Goal: Navigation & Orientation: Find specific page/section

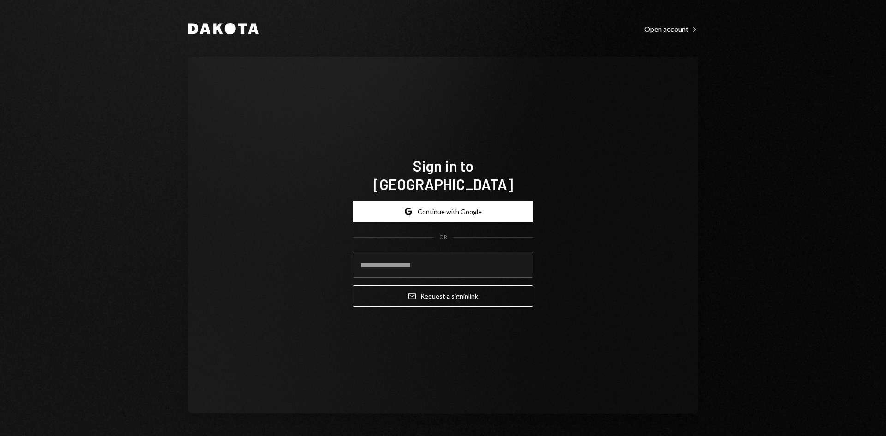
type input "**********"
click at [434, 209] on button "Google Continue with Google" at bounding box center [442, 212] width 181 height 22
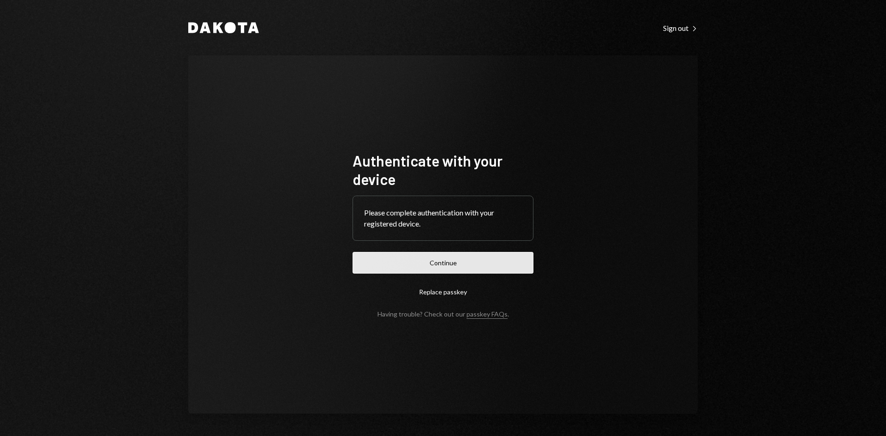
click at [391, 262] on button "Continue" at bounding box center [442, 263] width 181 height 22
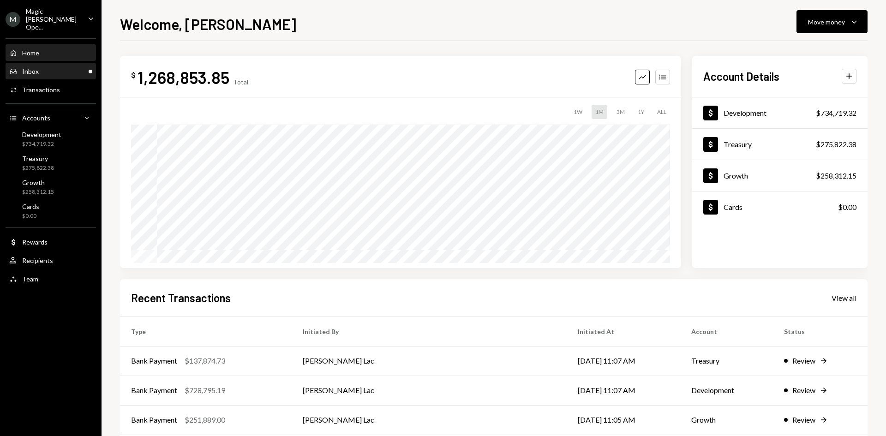
click at [71, 71] on div "Inbox Inbox" at bounding box center [50, 72] width 83 height 16
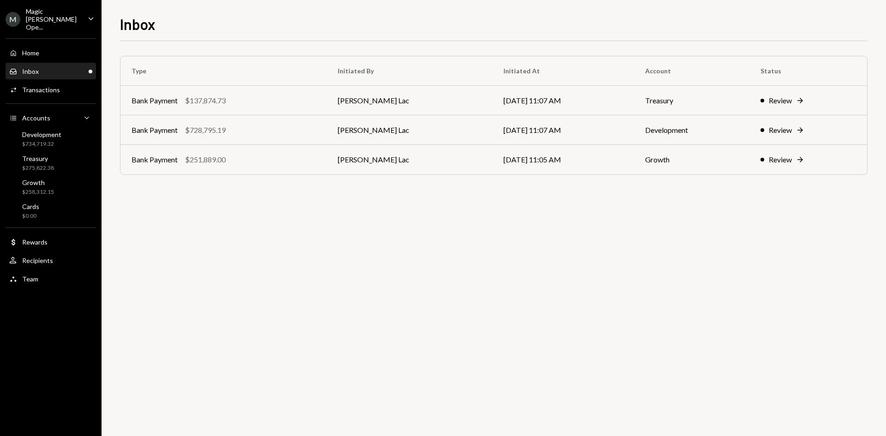
click at [94, 18] on icon "Caret Down" at bounding box center [91, 18] width 10 height 10
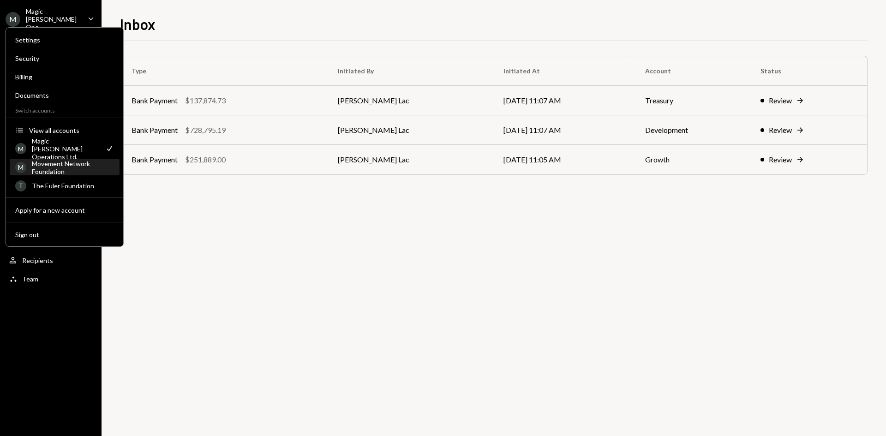
click at [60, 174] on div "Movement Network Foundation" at bounding box center [73, 168] width 82 height 16
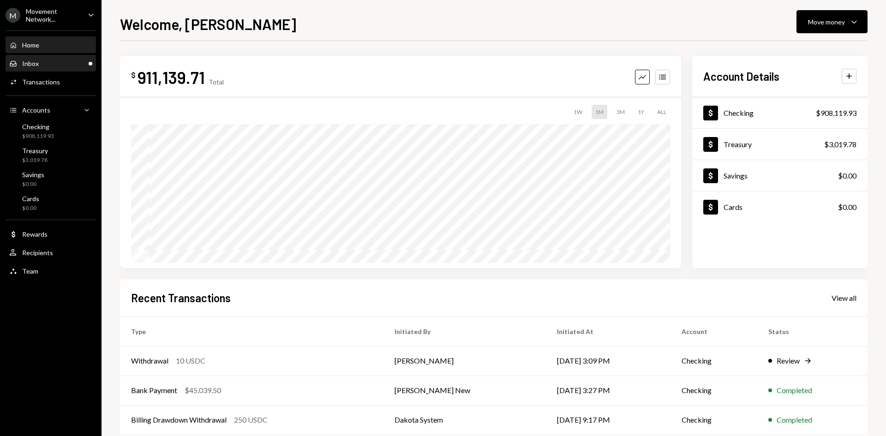
click at [68, 68] on div "Inbox Inbox" at bounding box center [50, 64] width 83 height 16
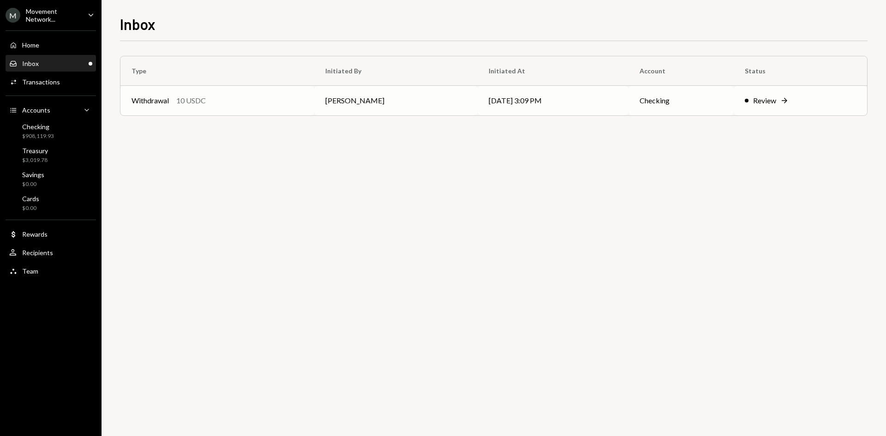
click at [294, 100] on div "Withdrawal 10 USDC" at bounding box center [217, 100] width 172 height 11
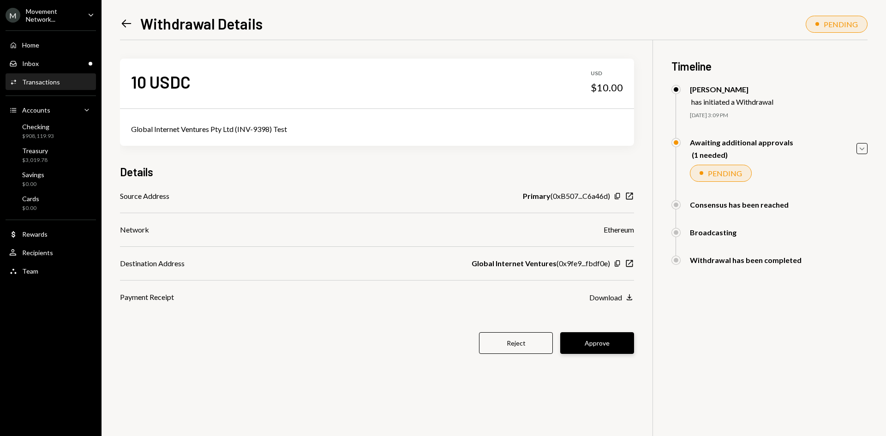
click at [614, 352] on button "Approve" at bounding box center [597, 343] width 74 height 22
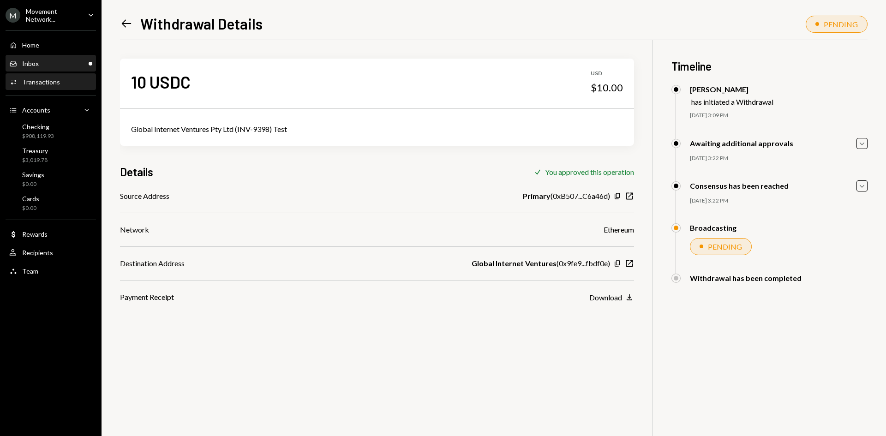
click at [50, 66] on div "Inbox Inbox" at bounding box center [50, 64] width 83 height 8
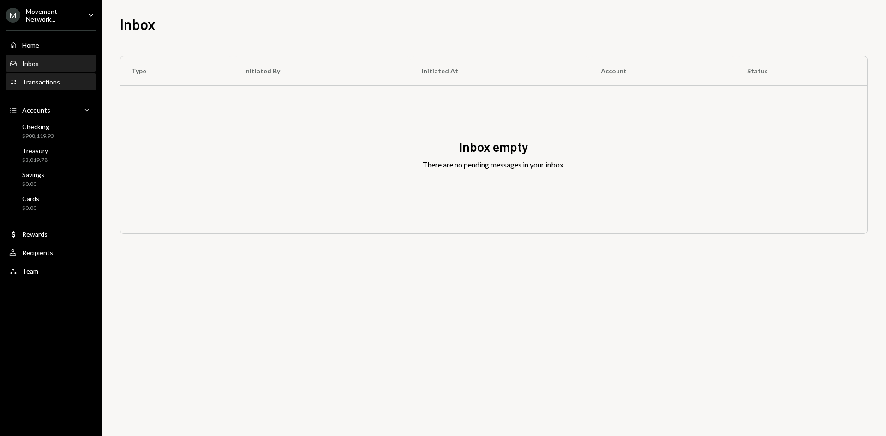
click at [47, 84] on div "Transactions" at bounding box center [41, 82] width 38 height 8
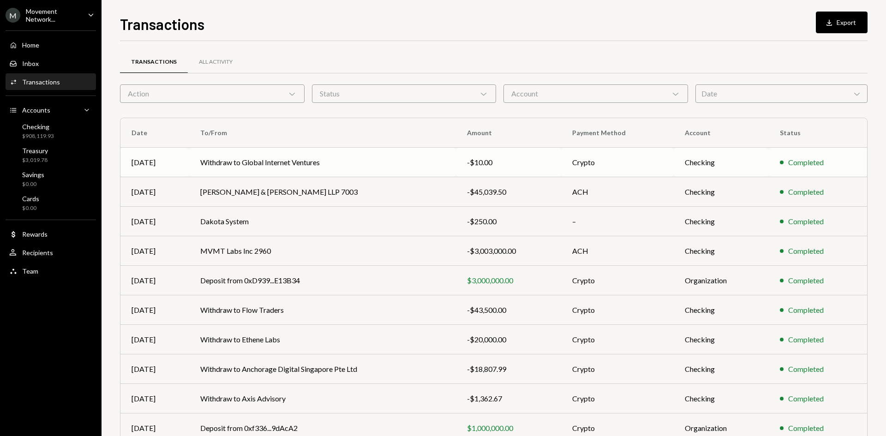
click at [451, 167] on td "Withdraw to Global Internet Ventures" at bounding box center [322, 163] width 267 height 30
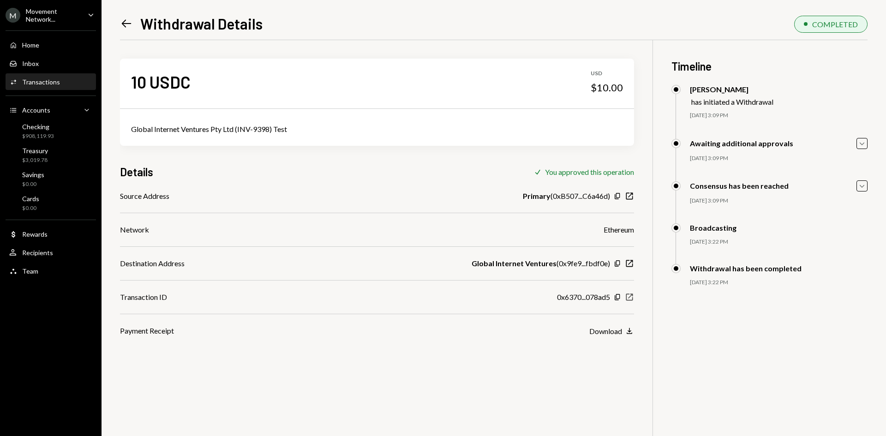
click at [632, 298] on icon "button" at bounding box center [629, 297] width 7 height 7
click at [62, 9] on div "Movement Network..." at bounding box center [53, 15] width 54 height 16
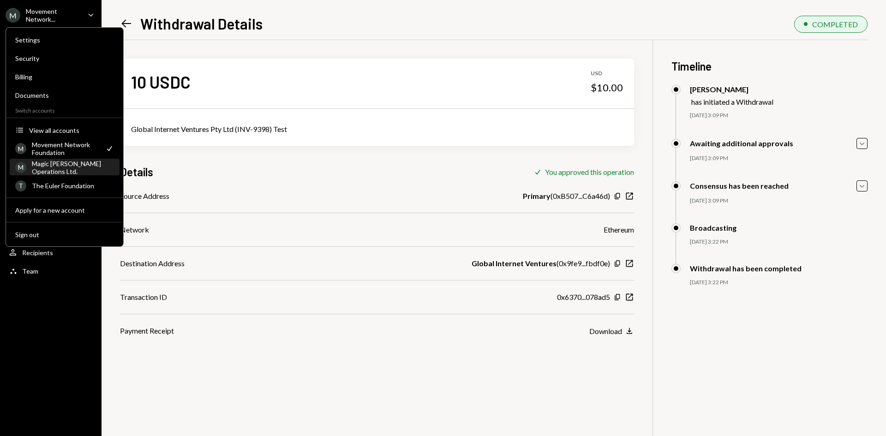
click at [50, 170] on div "Magic [PERSON_NAME] Operations Ltd." at bounding box center [73, 168] width 82 height 16
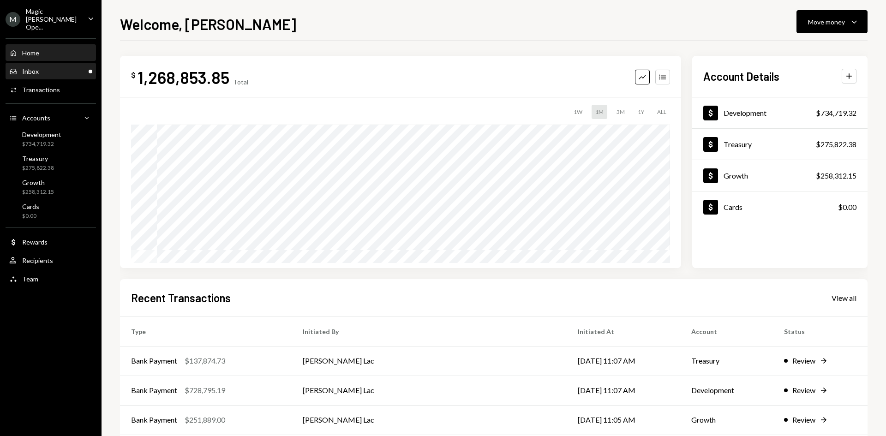
click at [47, 67] on div "Inbox Inbox" at bounding box center [50, 71] width 83 height 8
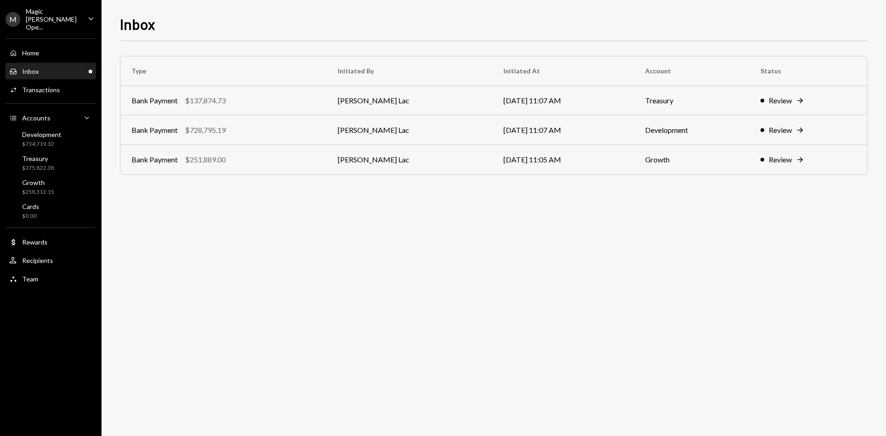
click at [57, 22] on div "Magic Newton Ope..." at bounding box center [53, 19] width 54 height 24
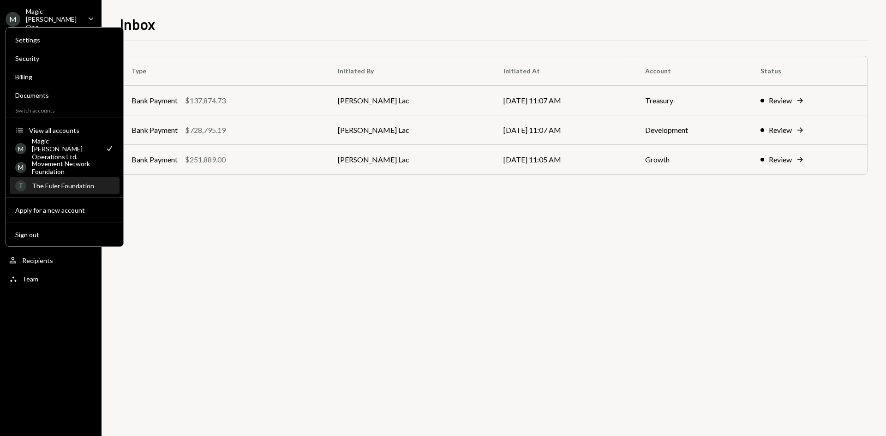
click at [64, 181] on div "T The Euler Foundation" at bounding box center [64, 186] width 99 height 16
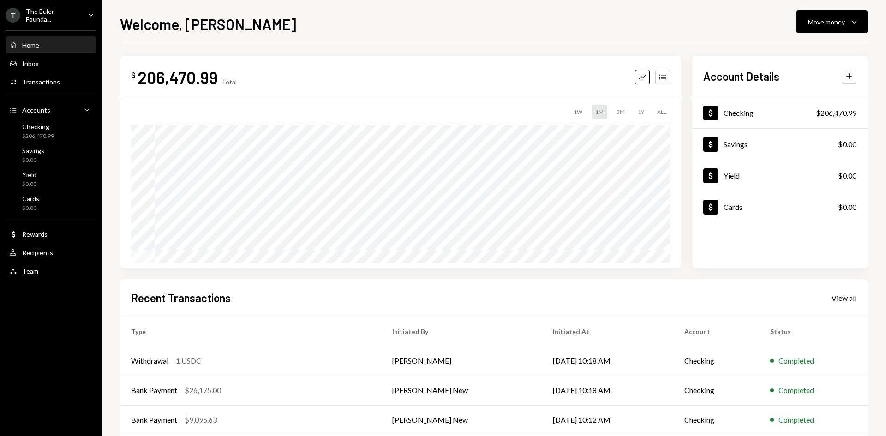
click at [64, 21] on div "T The Euler Founda..." at bounding box center [43, 15] width 75 height 16
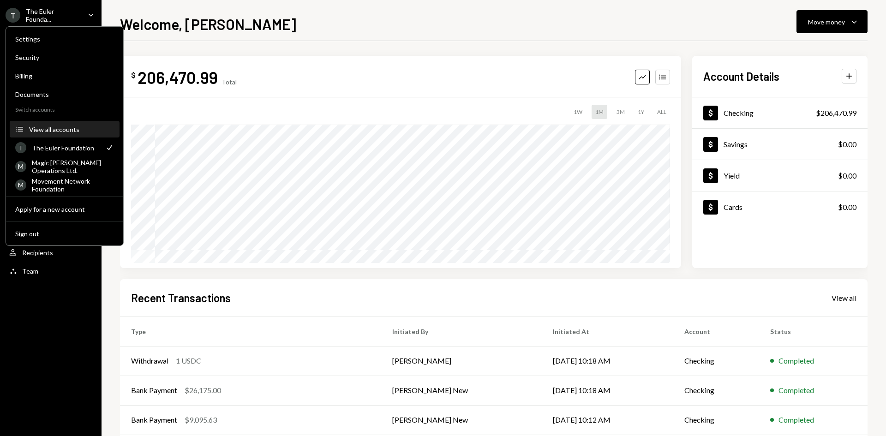
click at [40, 133] on div "View all accounts" at bounding box center [71, 129] width 85 height 8
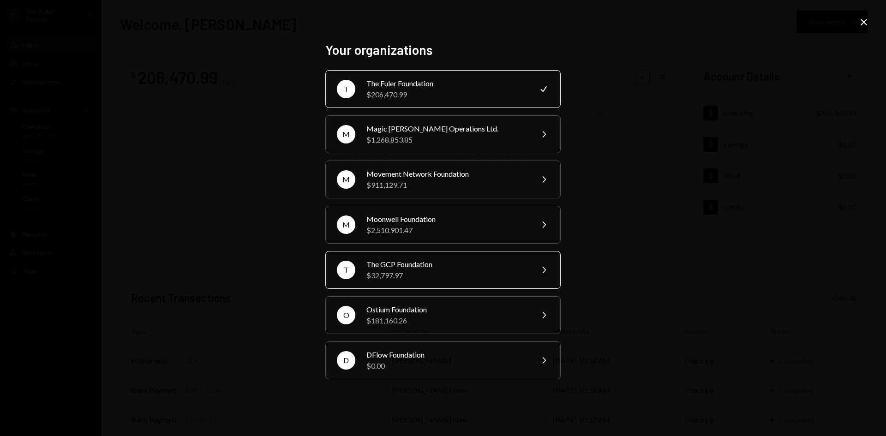
click at [425, 276] on div "$32,797.97" at bounding box center [446, 275] width 161 height 11
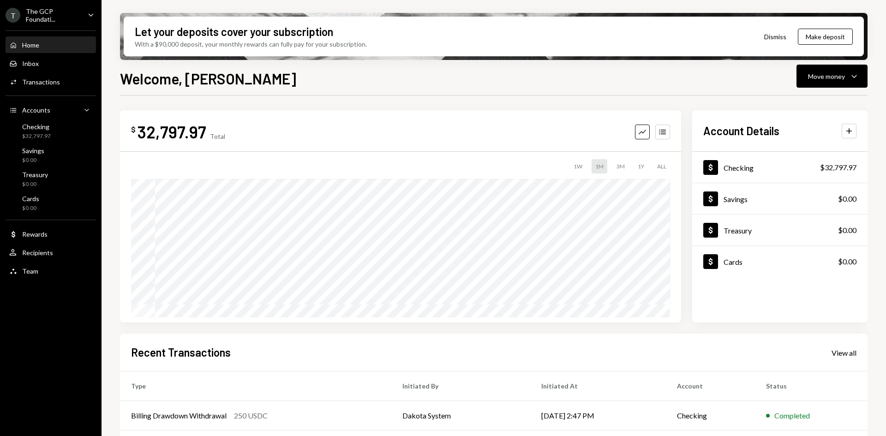
click at [55, 10] on div "The GCP Foundati..." at bounding box center [53, 15] width 54 height 16
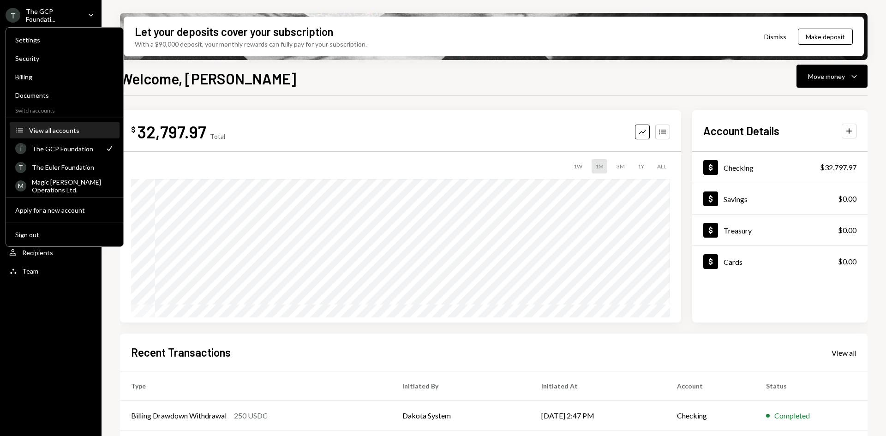
click at [54, 122] on div "Accounts View all accounts" at bounding box center [65, 130] width 110 height 17
click at [54, 127] on div "View all accounts" at bounding box center [71, 130] width 85 height 8
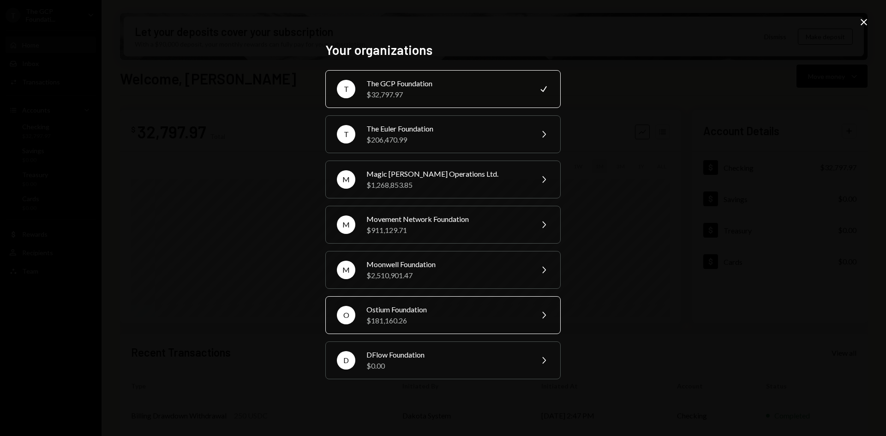
click at [426, 316] on div "$181,160.26" at bounding box center [446, 320] width 161 height 11
